Goal: Register for event/course

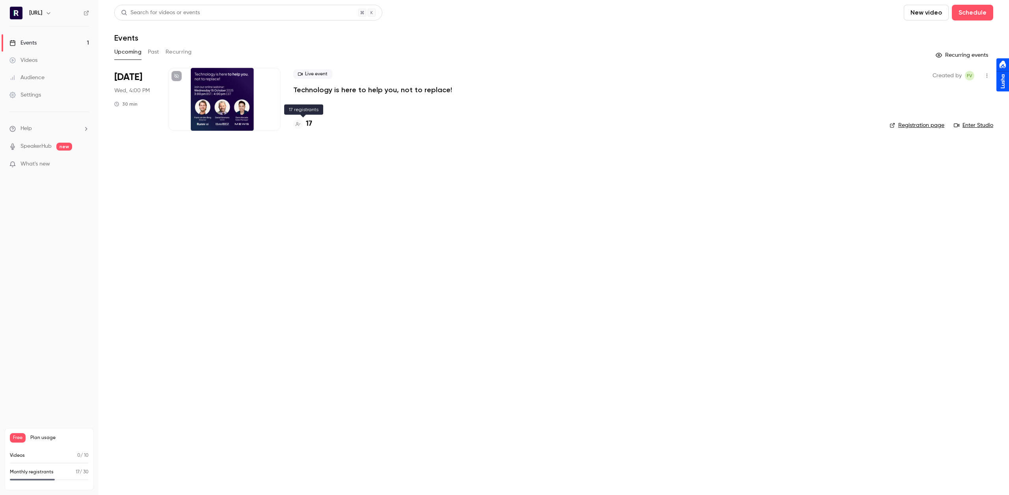
click at [307, 121] on h4 "17" at bounding box center [309, 124] width 6 height 11
click at [309, 121] on h4 "17" at bounding box center [309, 124] width 6 height 11
